Goal: Find contact information: Find contact information

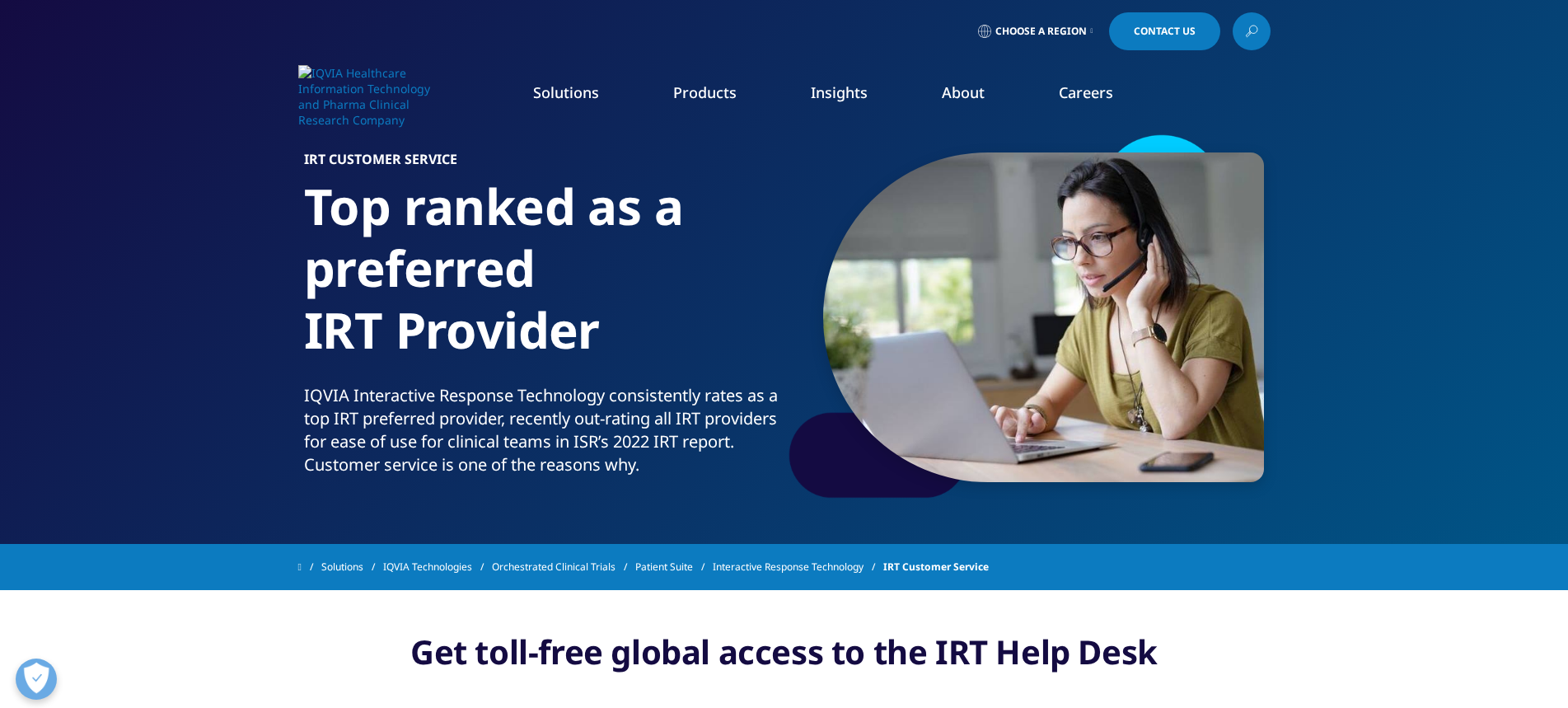
click at [1093, 29] on icon at bounding box center [1091, 30] width 3 height 6
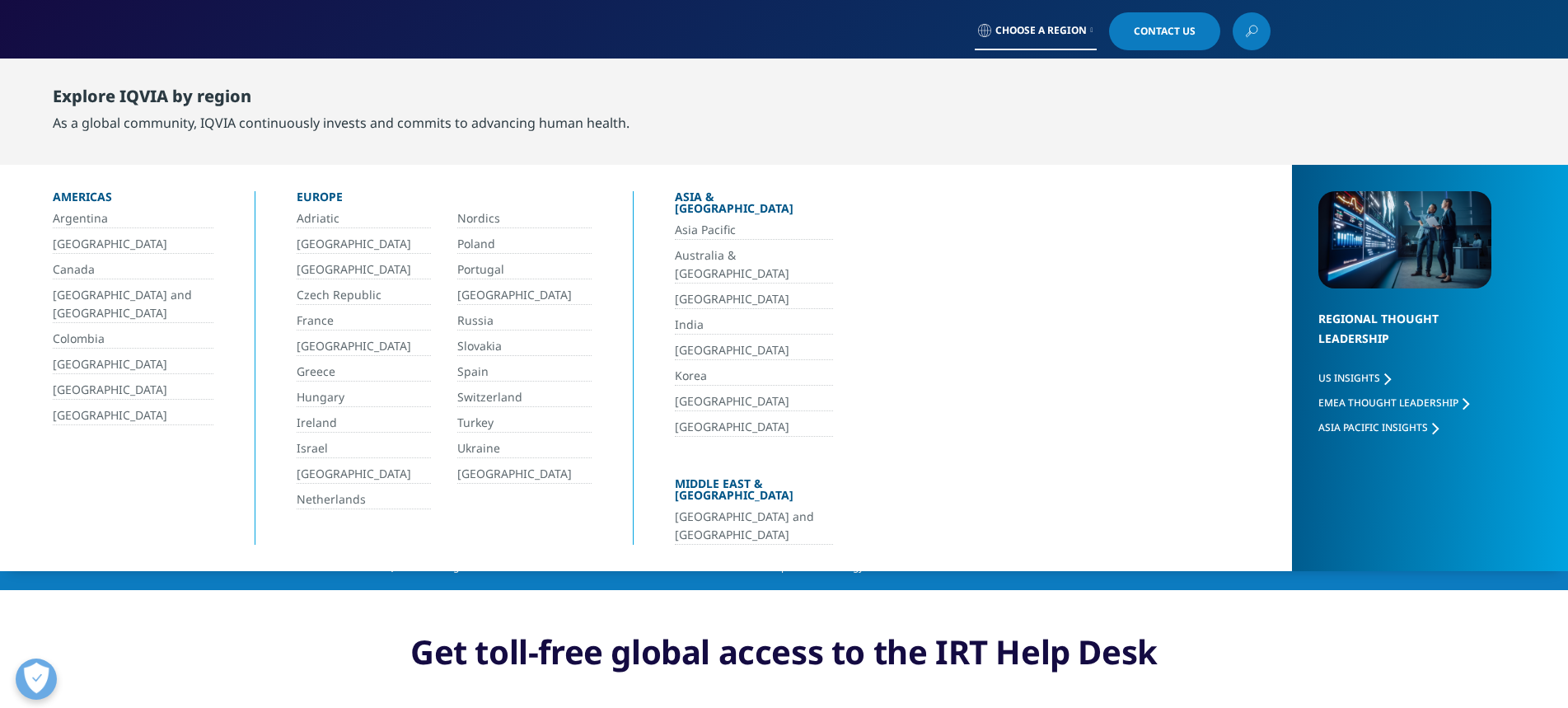
click at [699, 367] on link "Korea" at bounding box center [753, 376] width 158 height 19
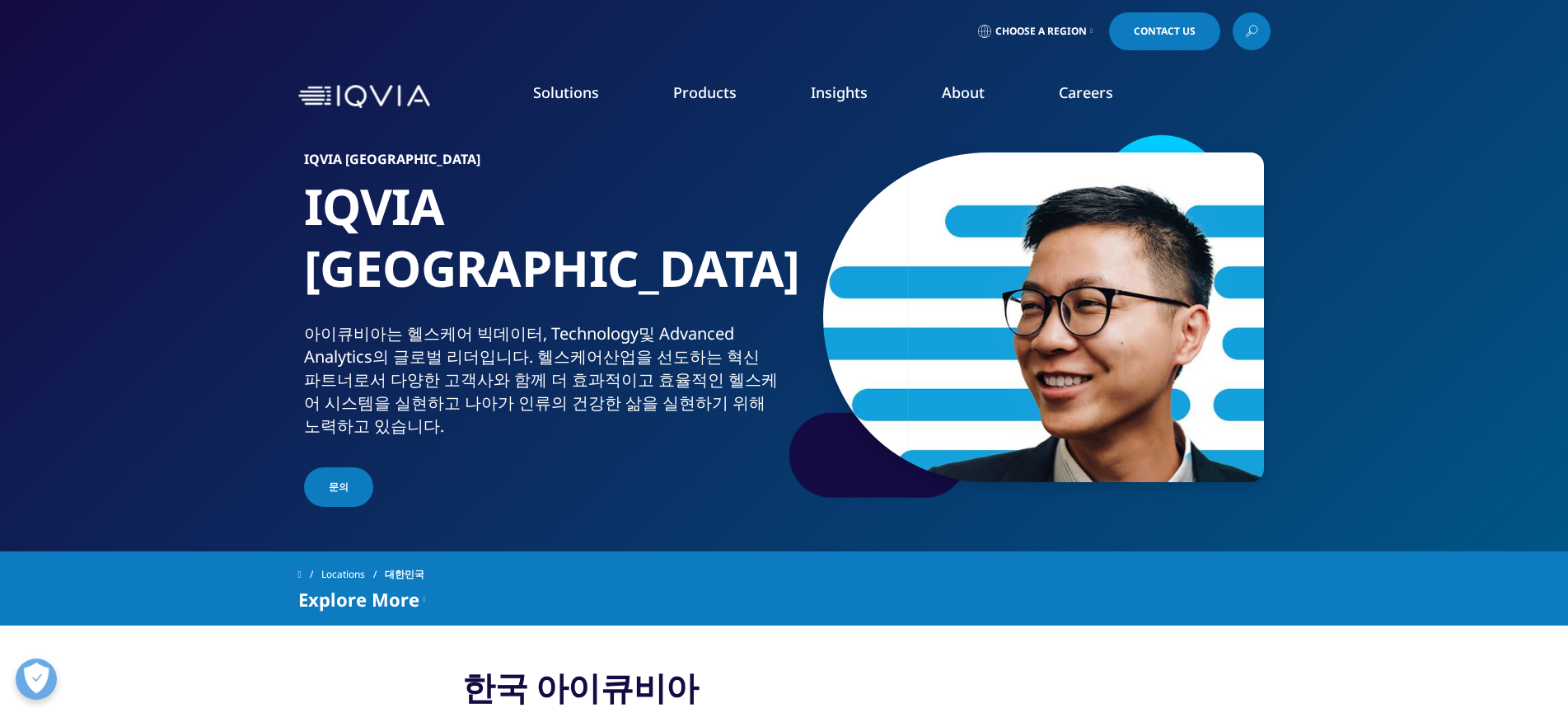
click at [1156, 23] on link "Contact Us" at bounding box center [1165, 31] width 111 height 38
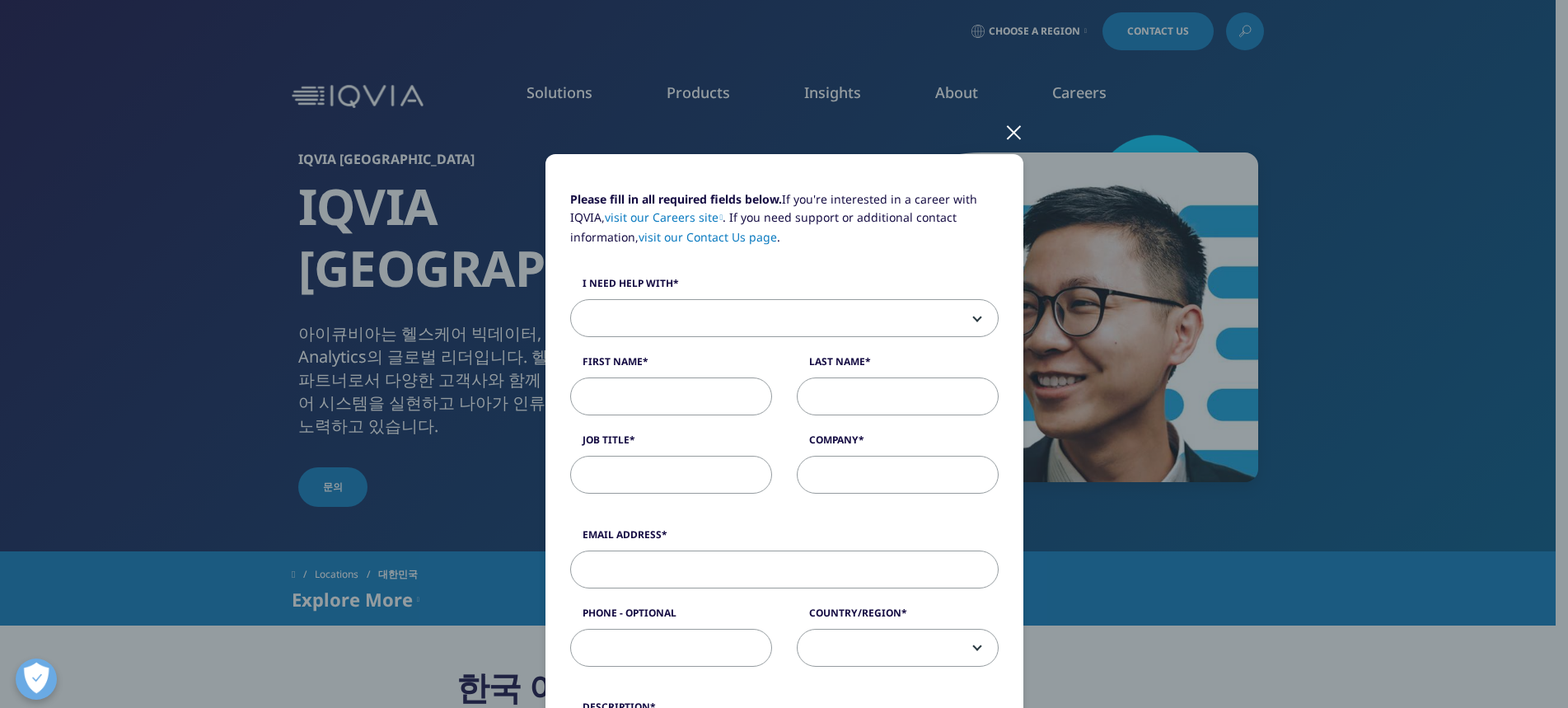
click at [252, 141] on div "Please fill in all required fields below. If you're interested in a career with…" at bounding box center [784, 354] width 1568 height 708
click at [1016, 132] on div at bounding box center [1013, 132] width 19 height 46
